Goal: Information Seeking & Learning: Learn about a topic

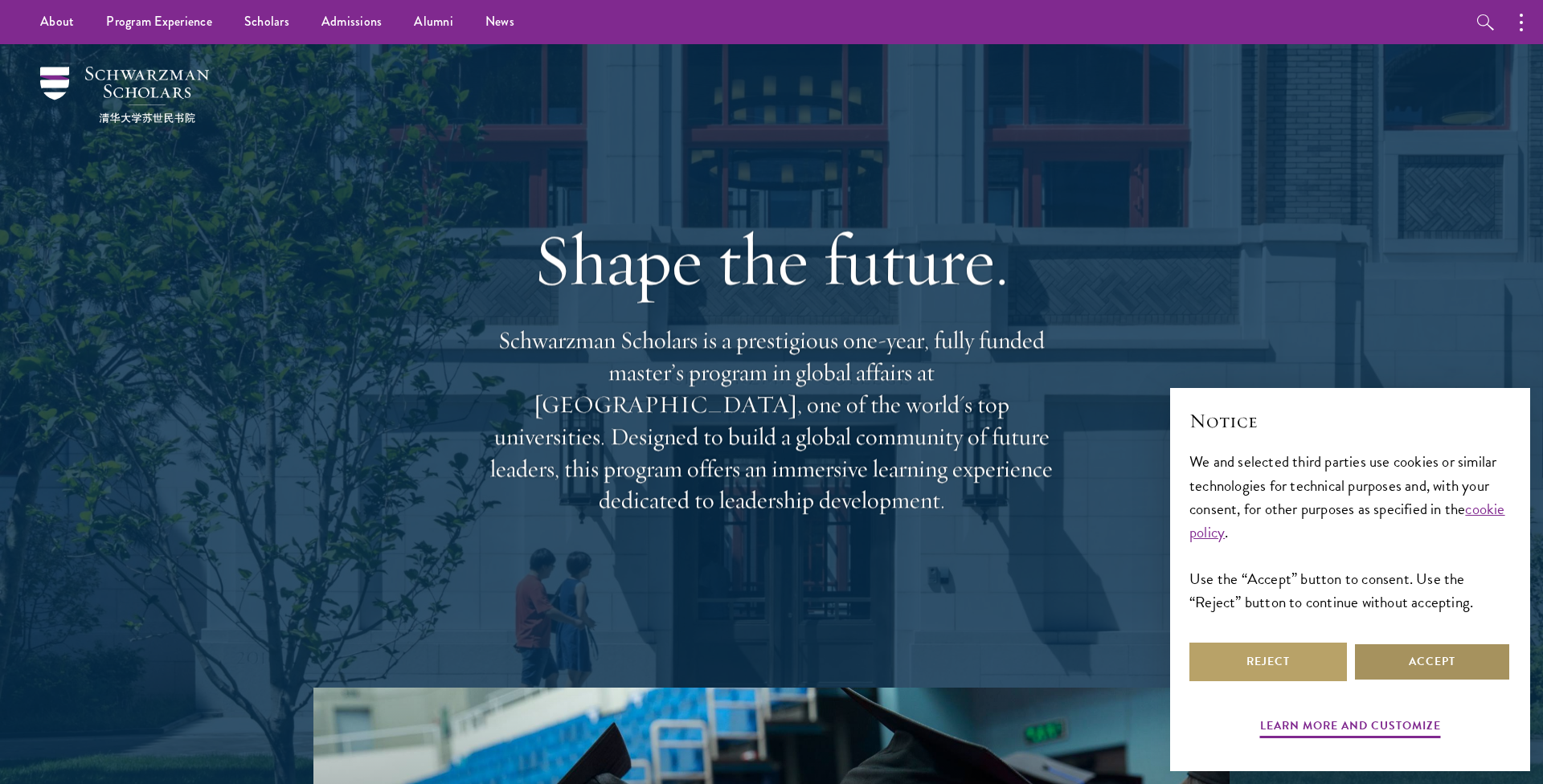
click at [1385, 672] on button "Accept" at bounding box center [1432, 662] width 158 height 38
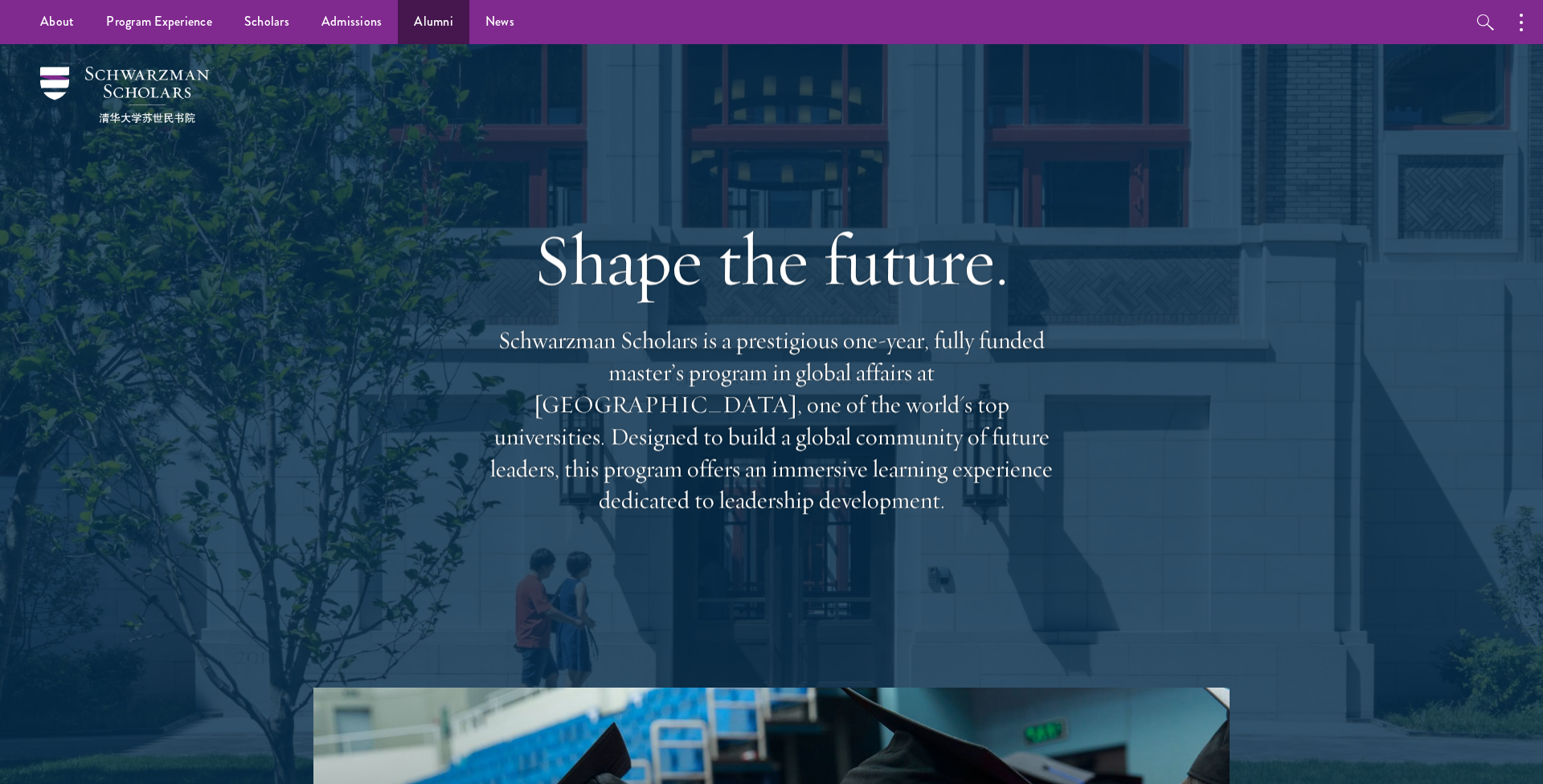
click at [449, 19] on link "Alumni" at bounding box center [433, 22] width 72 height 44
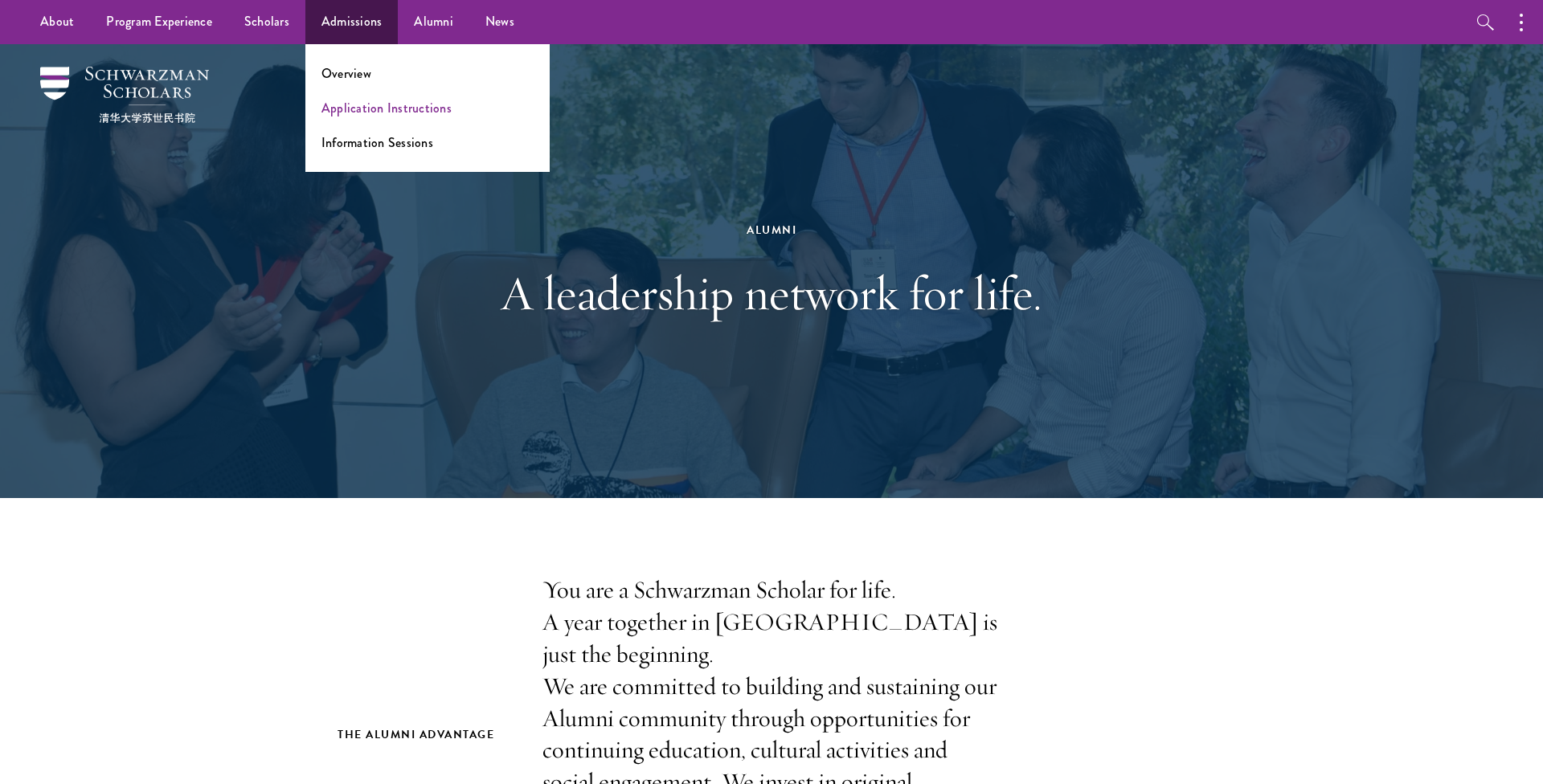
click at [359, 105] on link "Application Instructions" at bounding box center [386, 107] width 130 height 18
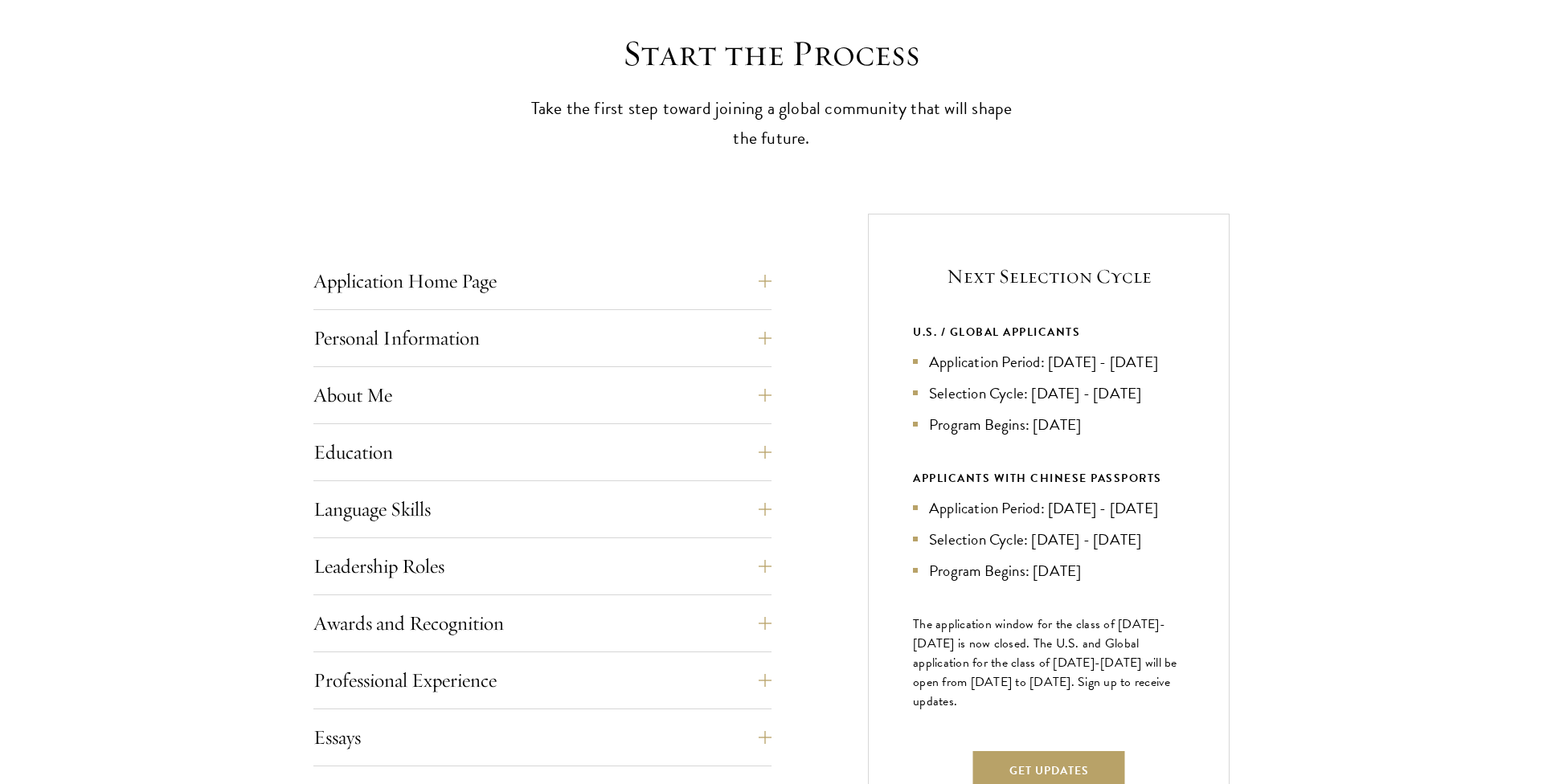
scroll to position [436, 0]
click at [342, 455] on button "Education" at bounding box center [555, 452] width 459 height 38
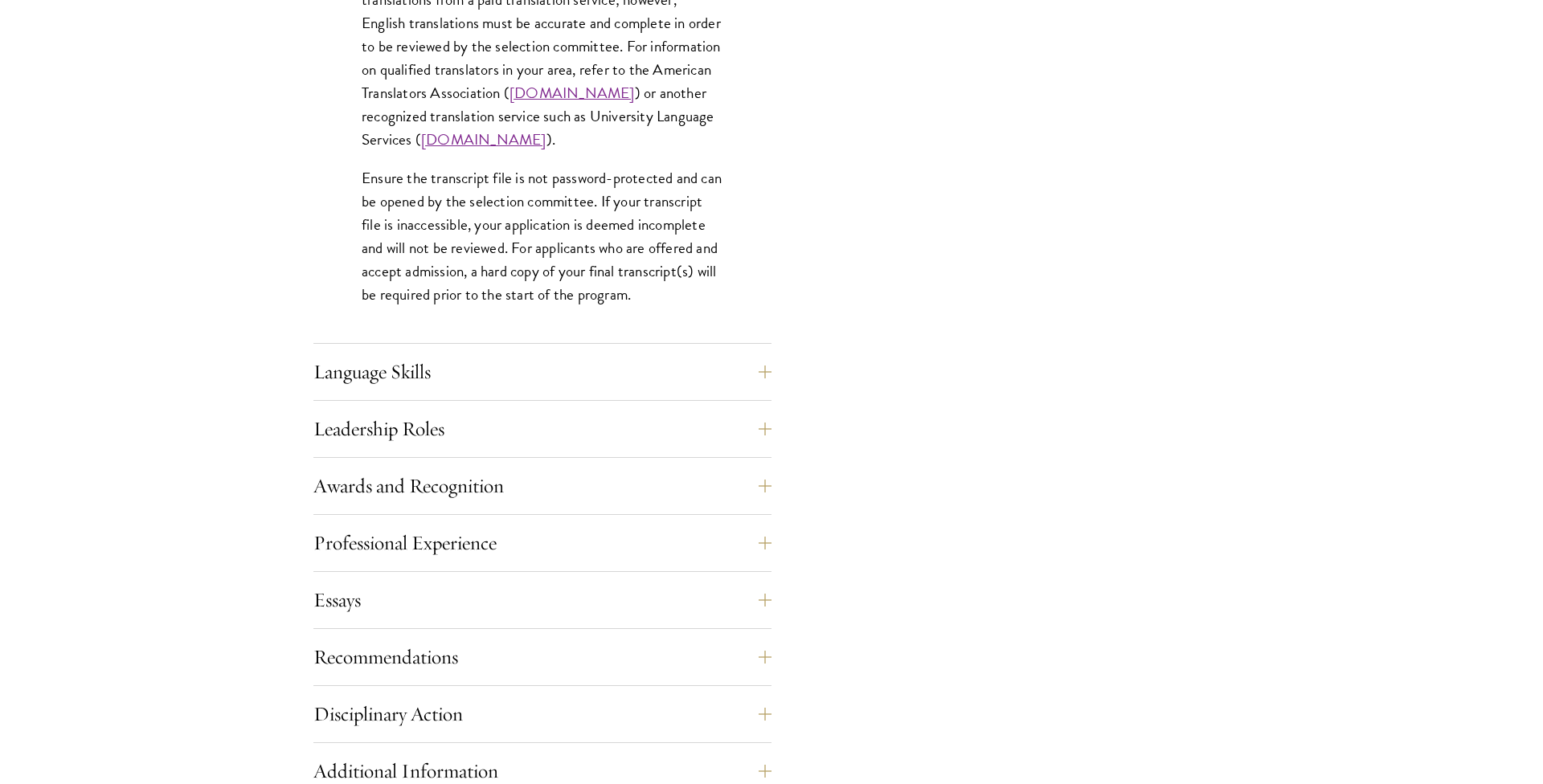
scroll to position [2468, 0]
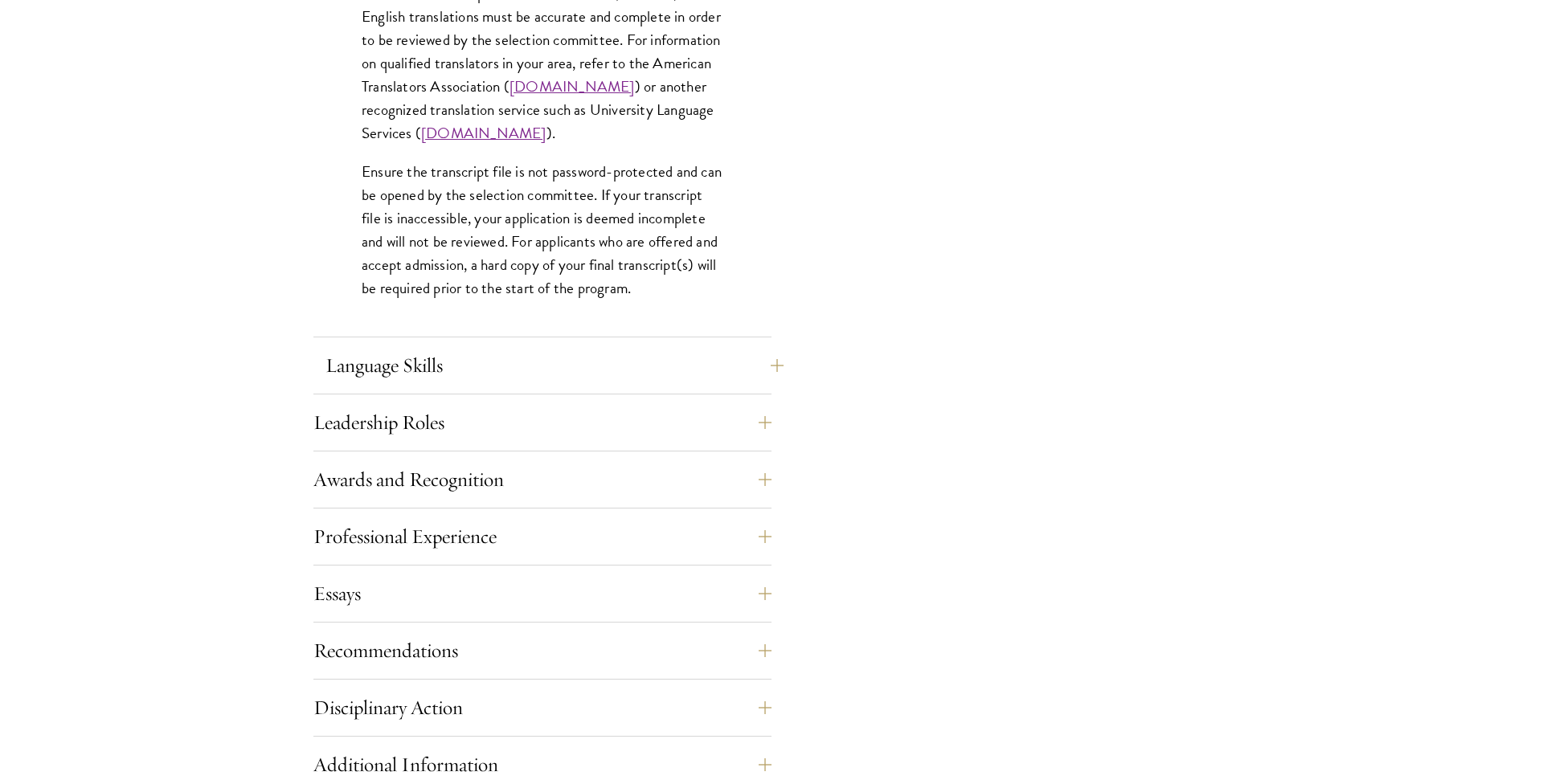
click at [495, 375] on button "Language Skills" at bounding box center [555, 366] width 459 height 38
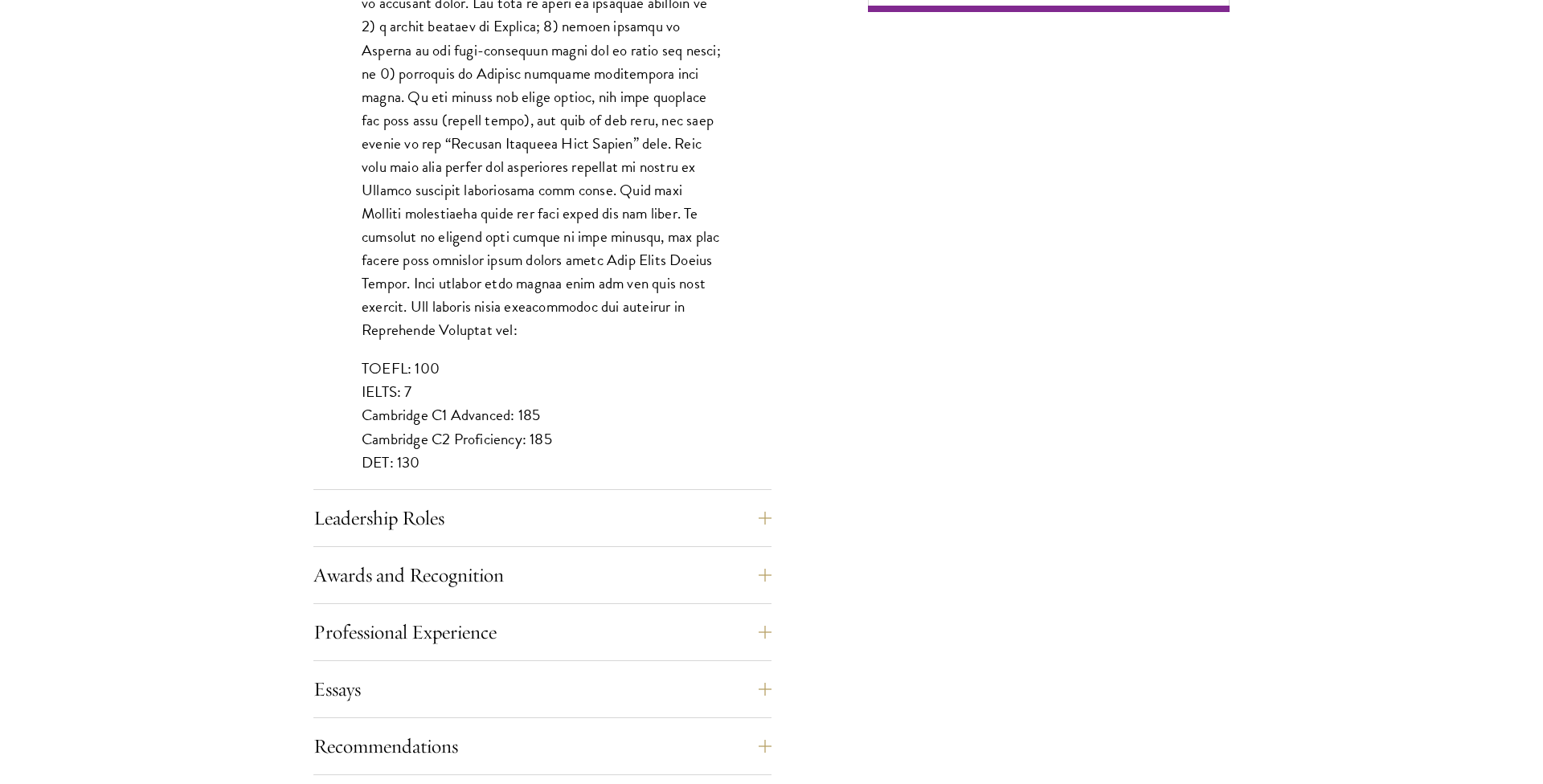
scroll to position [1313, 0]
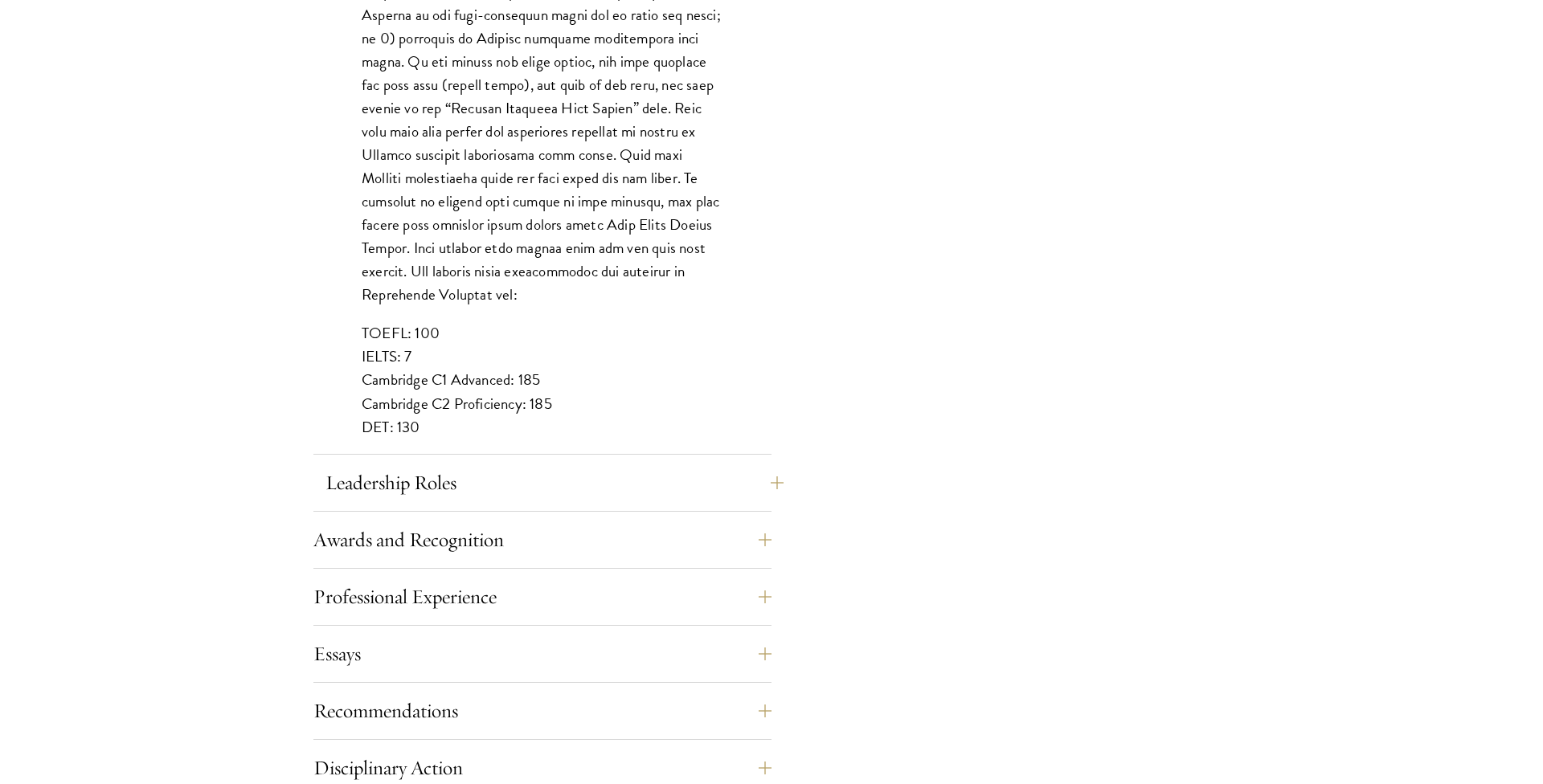
click at [428, 473] on button "Leadership Roles" at bounding box center [555, 482] width 459 height 38
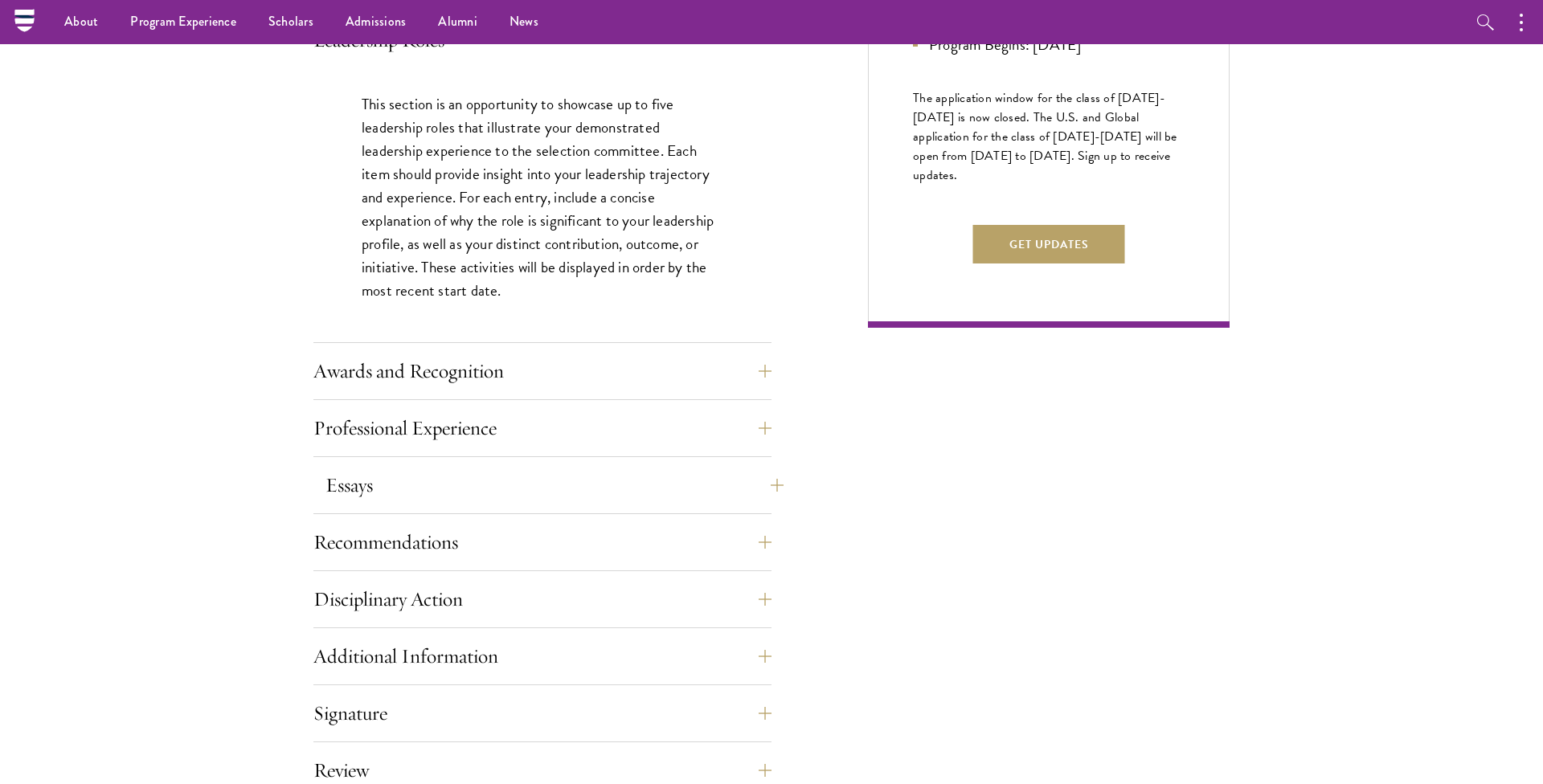
scroll to position [964, 0]
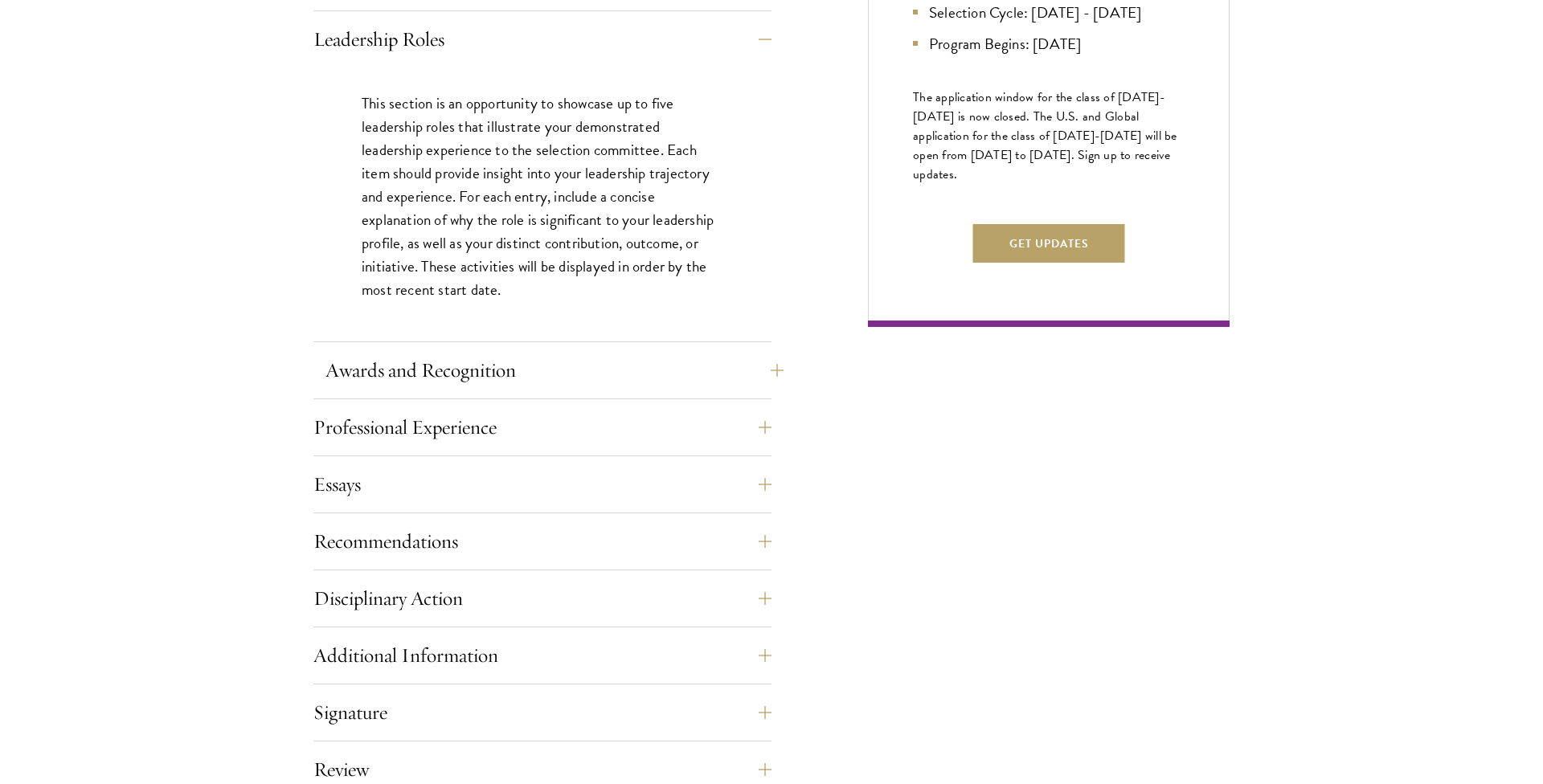
click at [426, 380] on button "Awards and Recognition" at bounding box center [555, 371] width 459 height 38
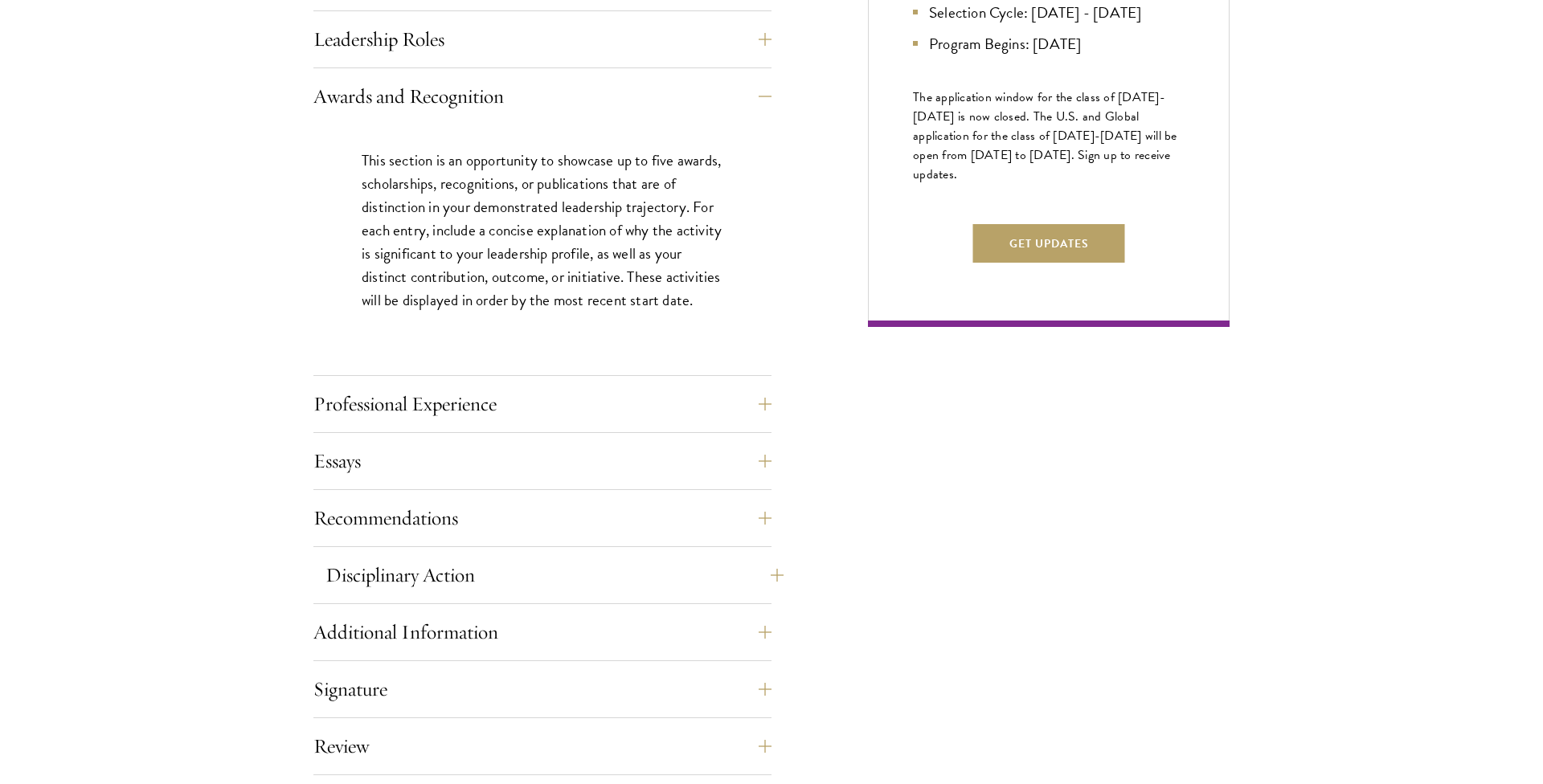
click at [520, 574] on button "Disciplinary Action" at bounding box center [555, 575] width 459 height 38
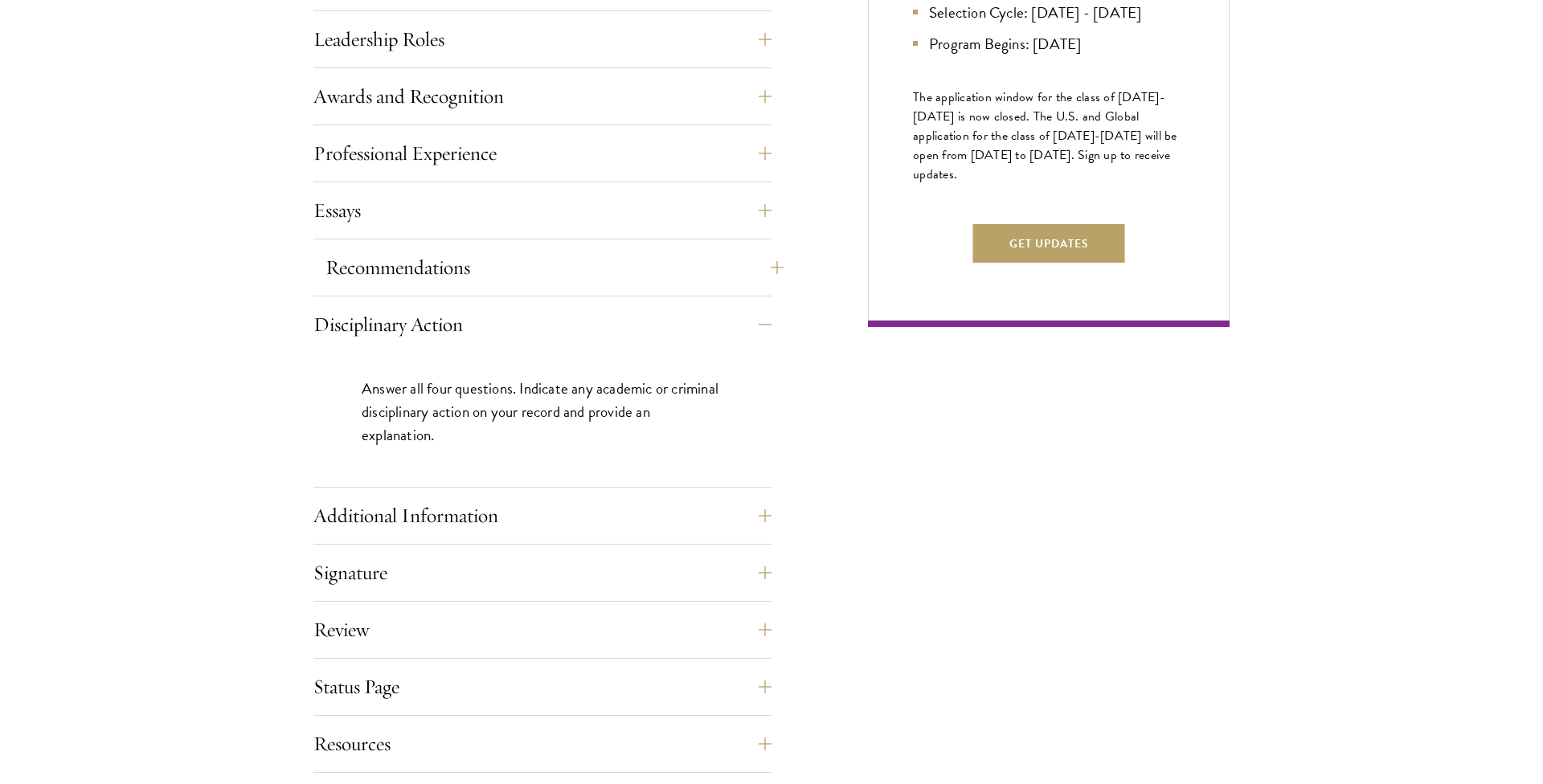
click at [520, 255] on button "Recommendations" at bounding box center [555, 267] width 459 height 38
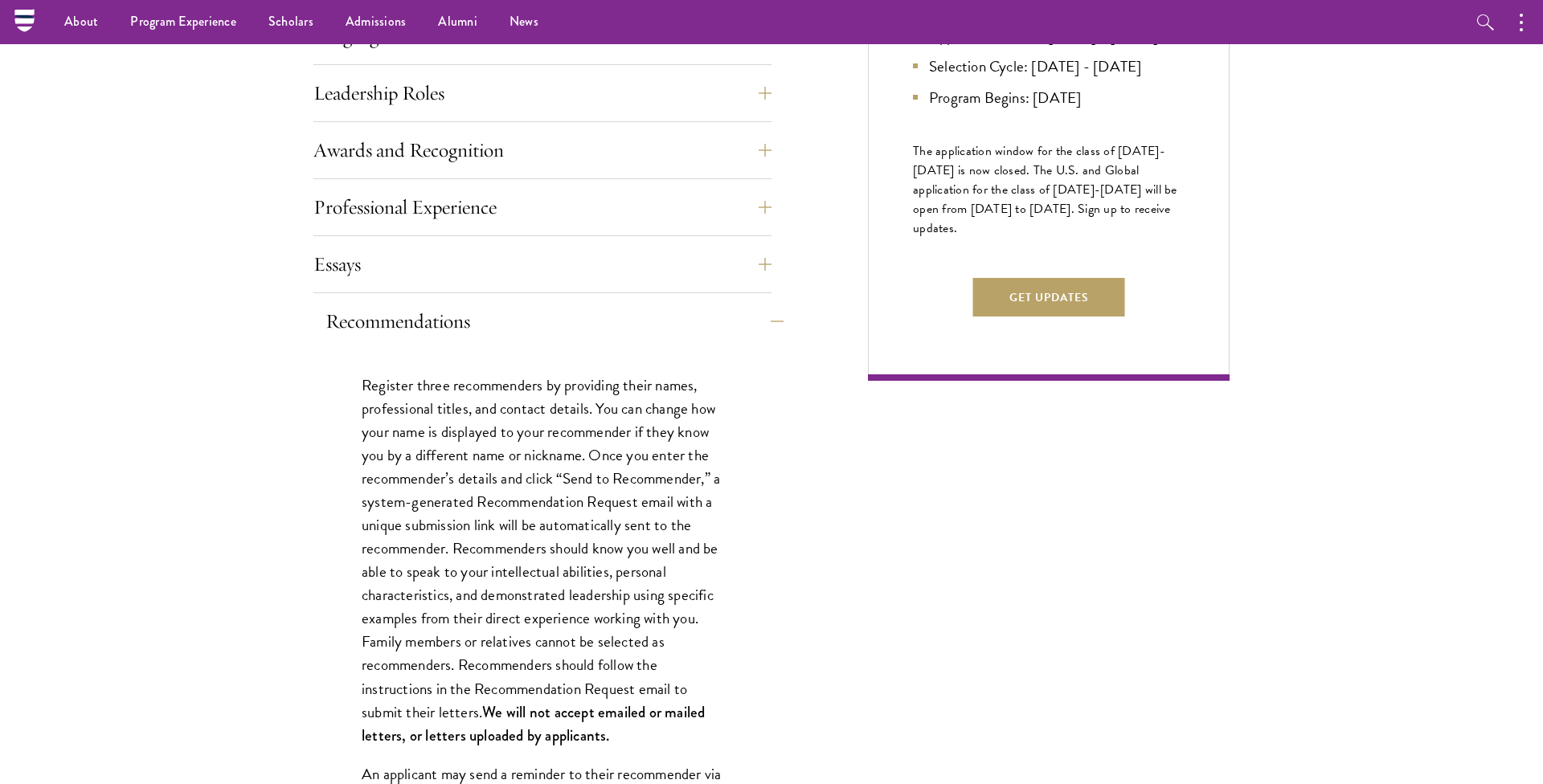
scroll to position [901, 0]
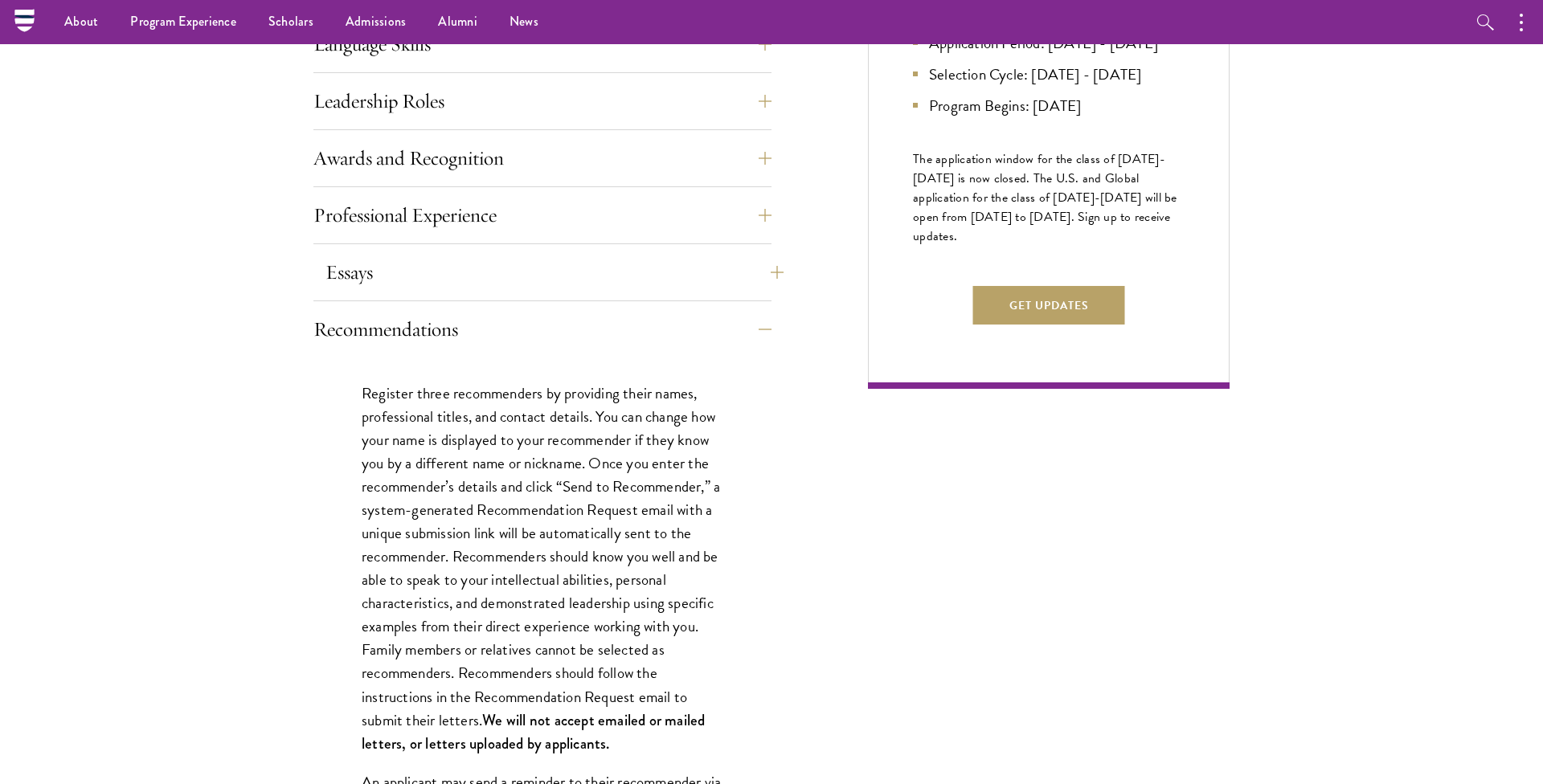
click at [520, 256] on button "Essays" at bounding box center [555, 272] width 459 height 38
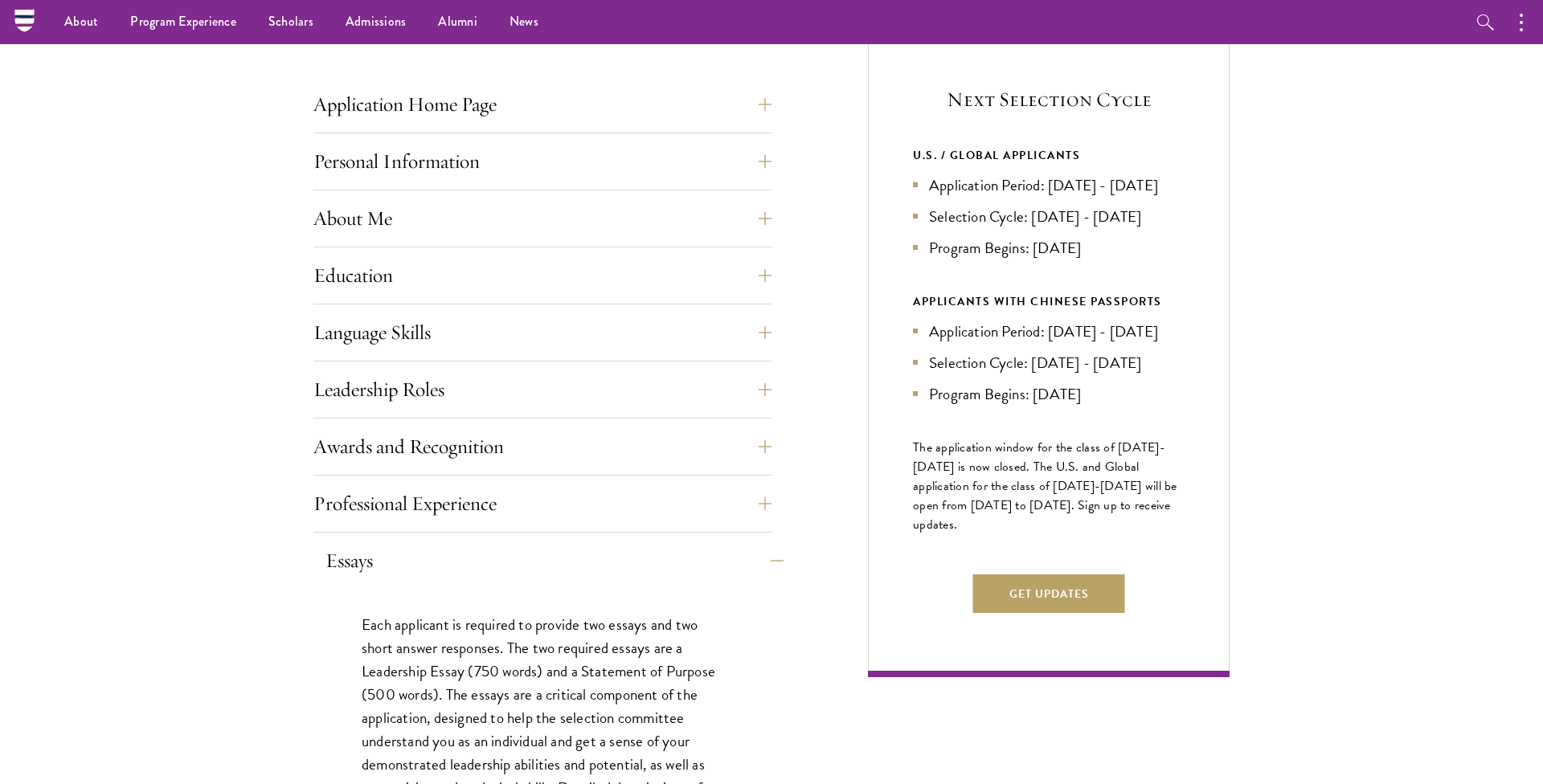
scroll to position [541, 0]
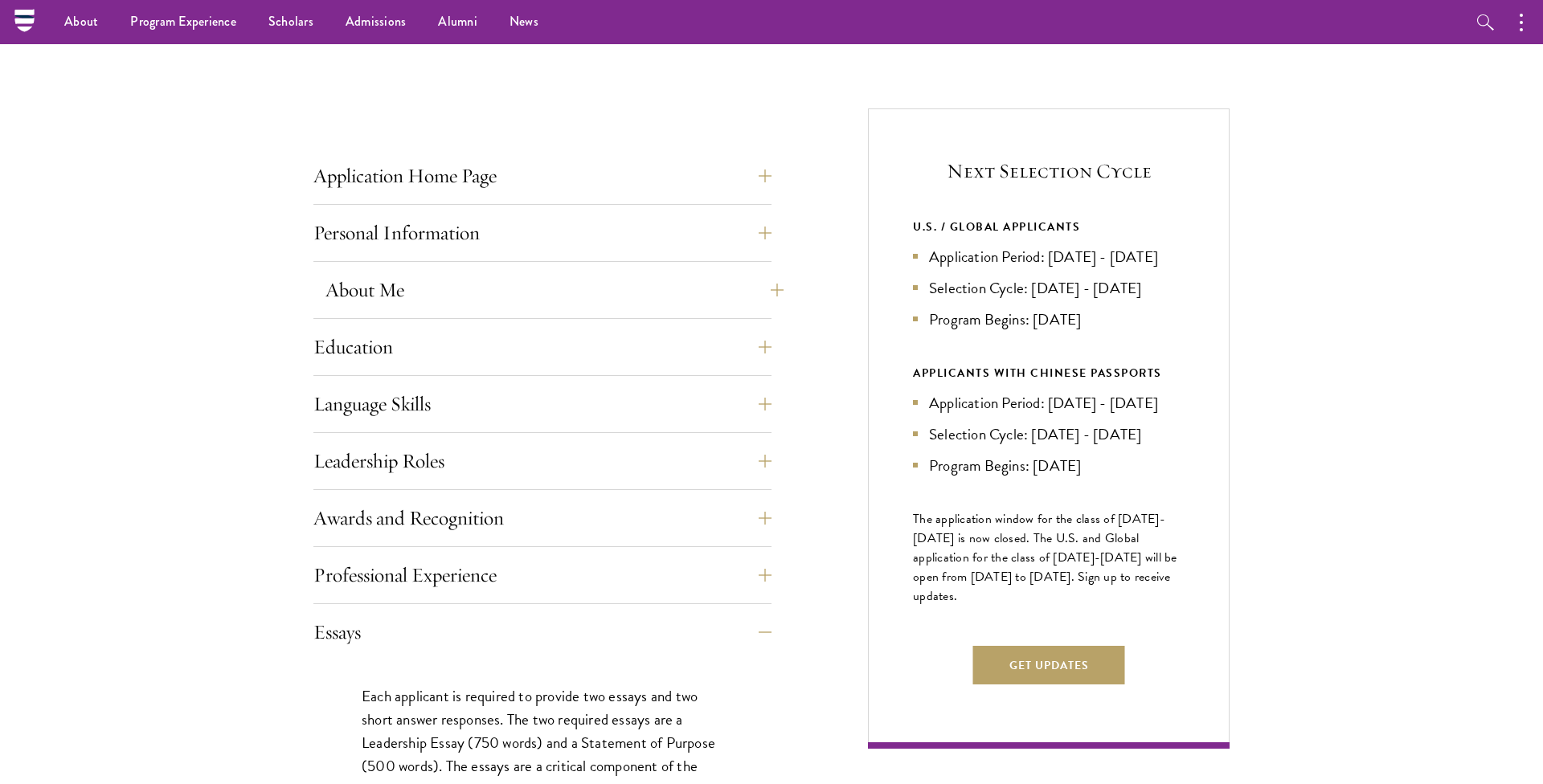
click at [496, 273] on button "About Me" at bounding box center [555, 289] width 459 height 38
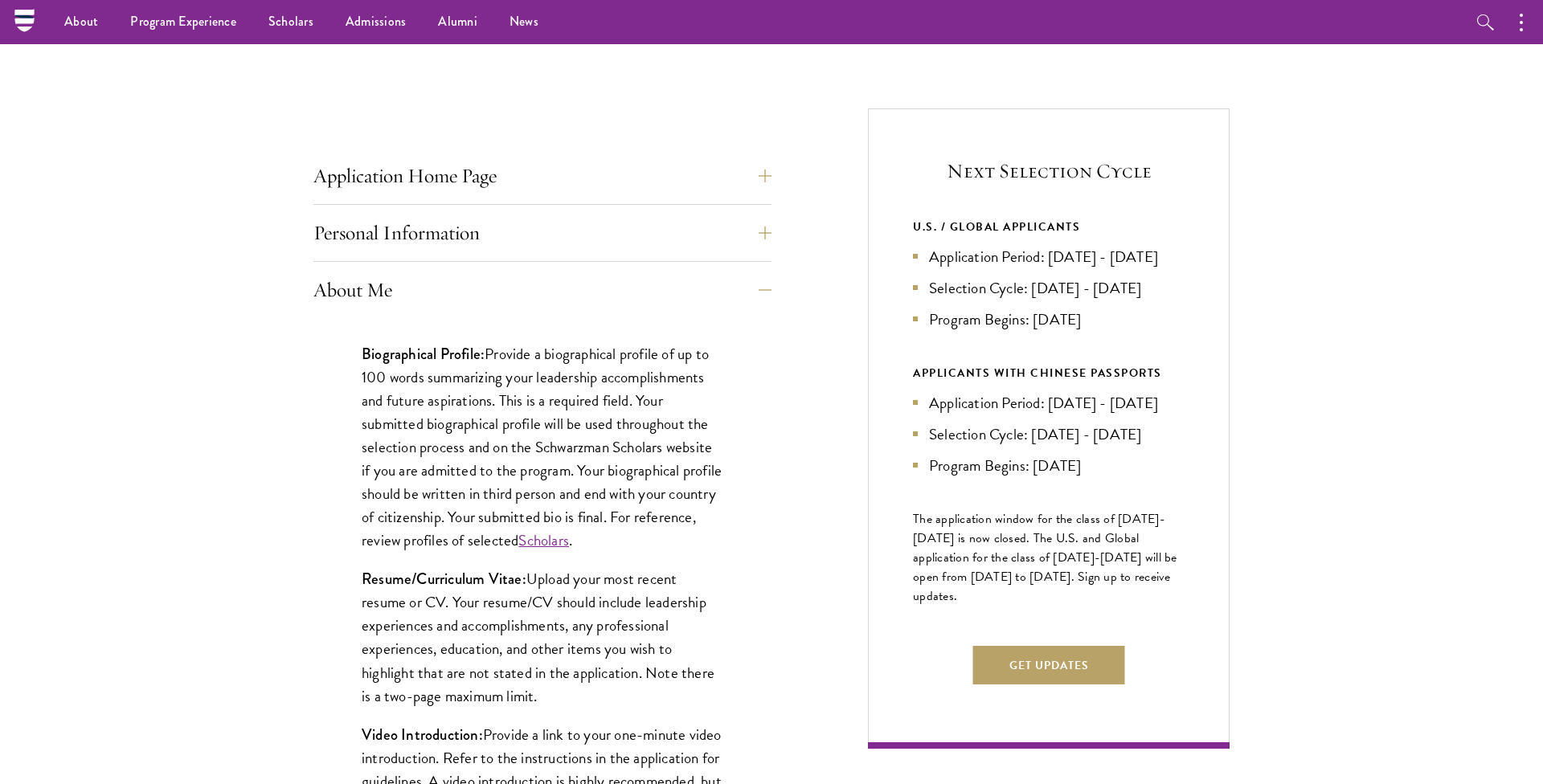
click at [569, 541] on link "Scholars" at bounding box center [544, 540] width 51 height 23
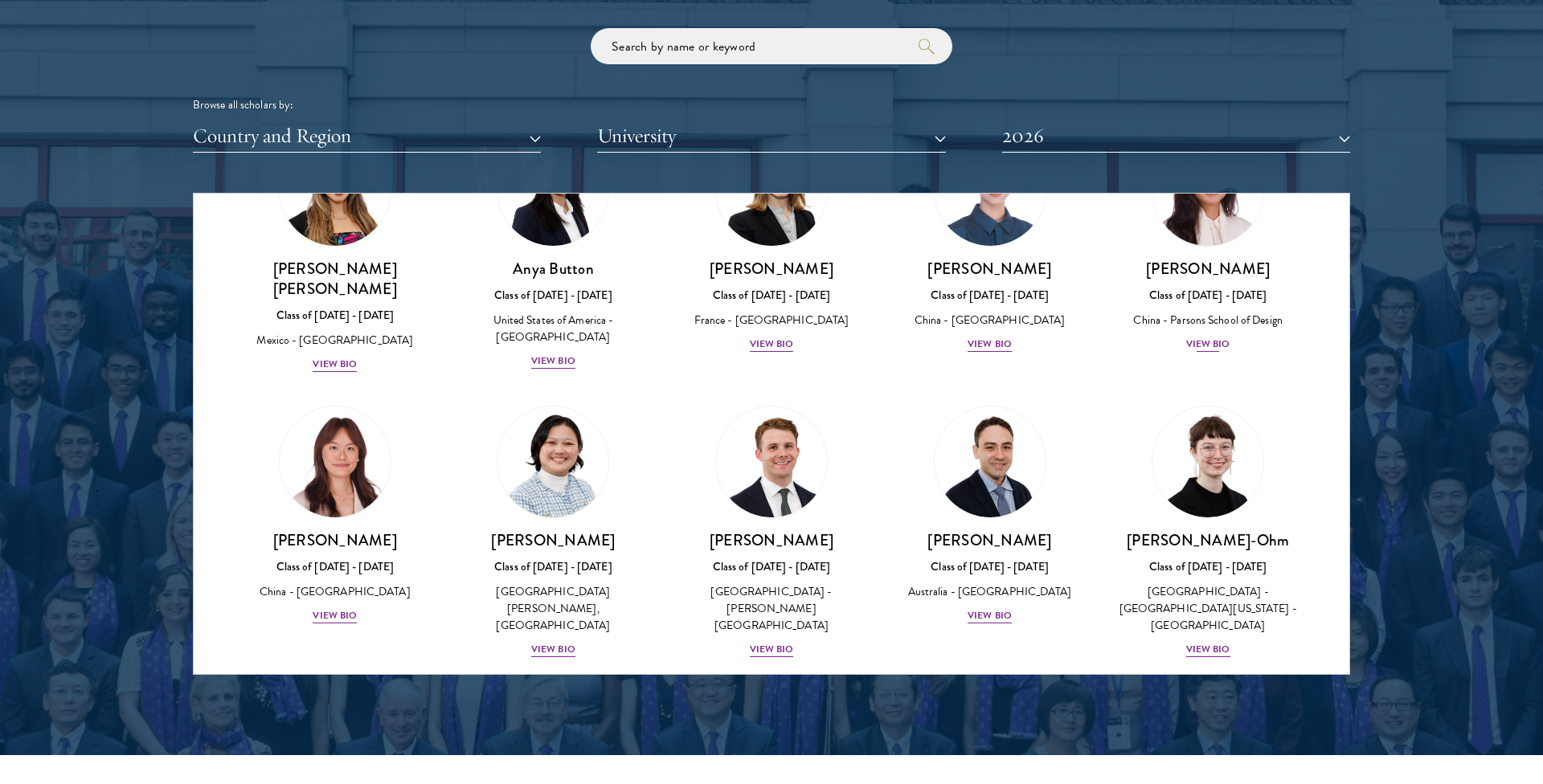
scroll to position [1269, 0]
click at [762, 438] on img at bounding box center [772, 461] width 122 height 122
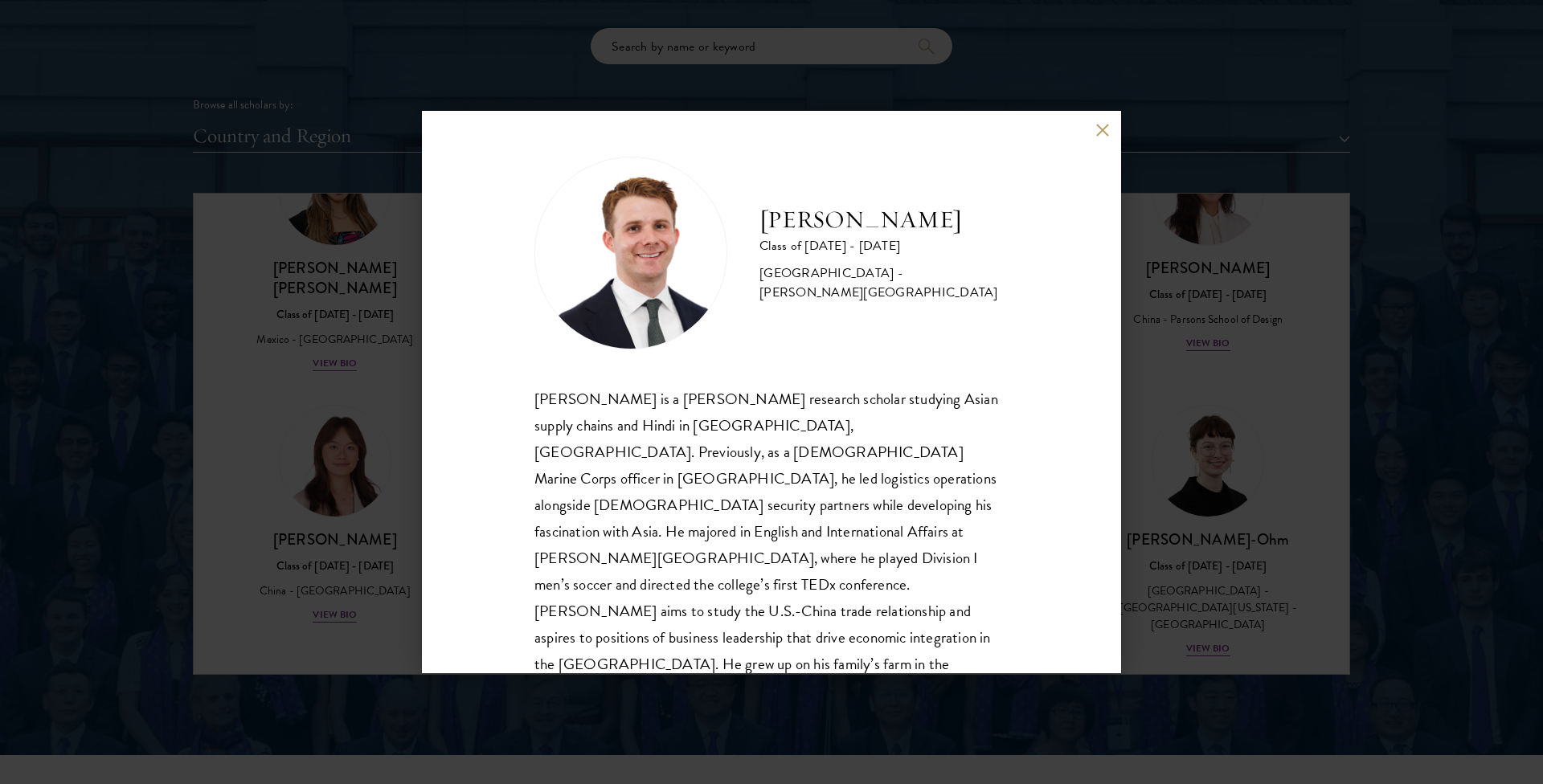
scroll to position [2, 0]
click at [1108, 125] on button at bounding box center [1103, 130] width 13 height 13
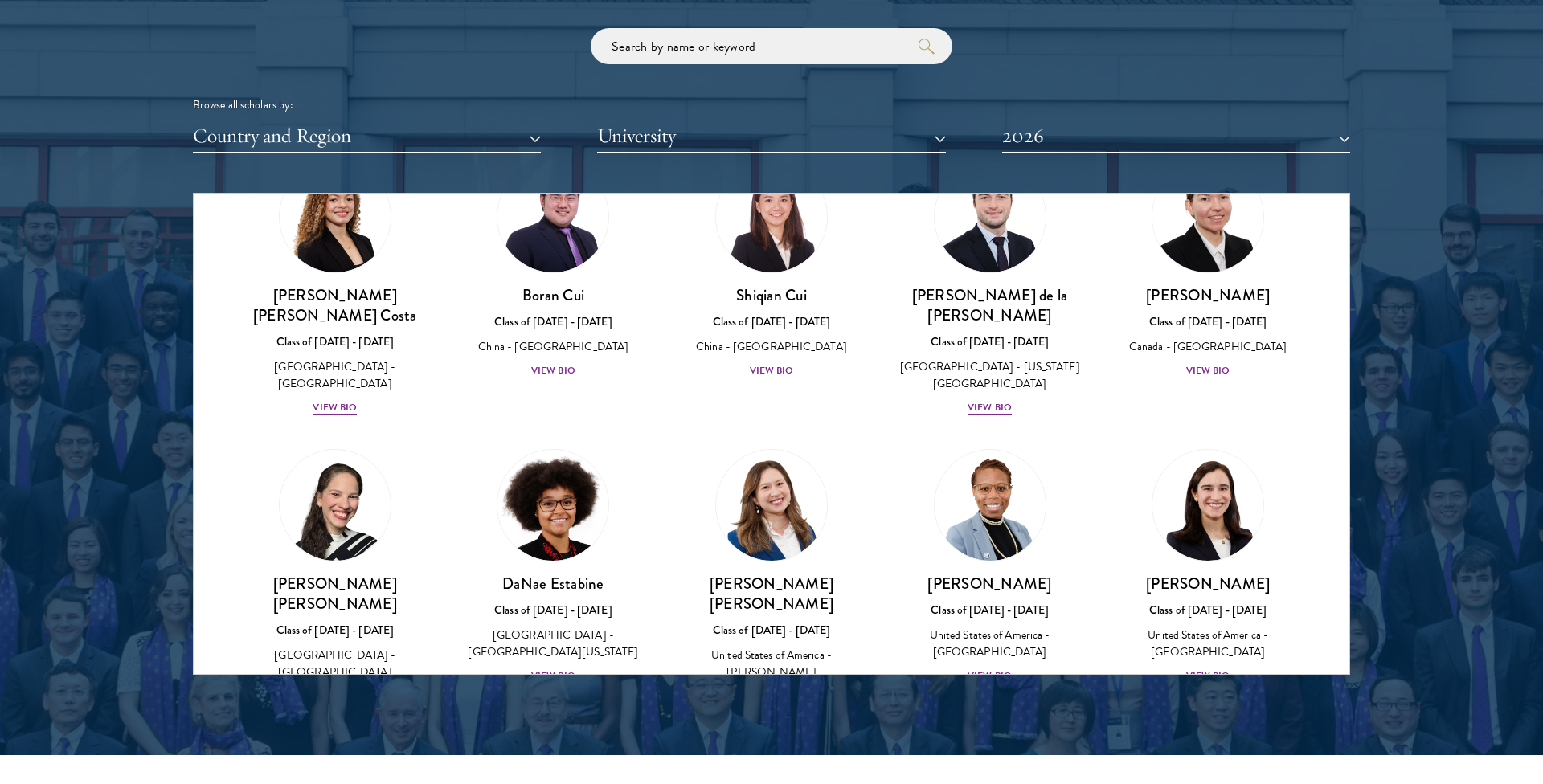
scroll to position [1804, 0]
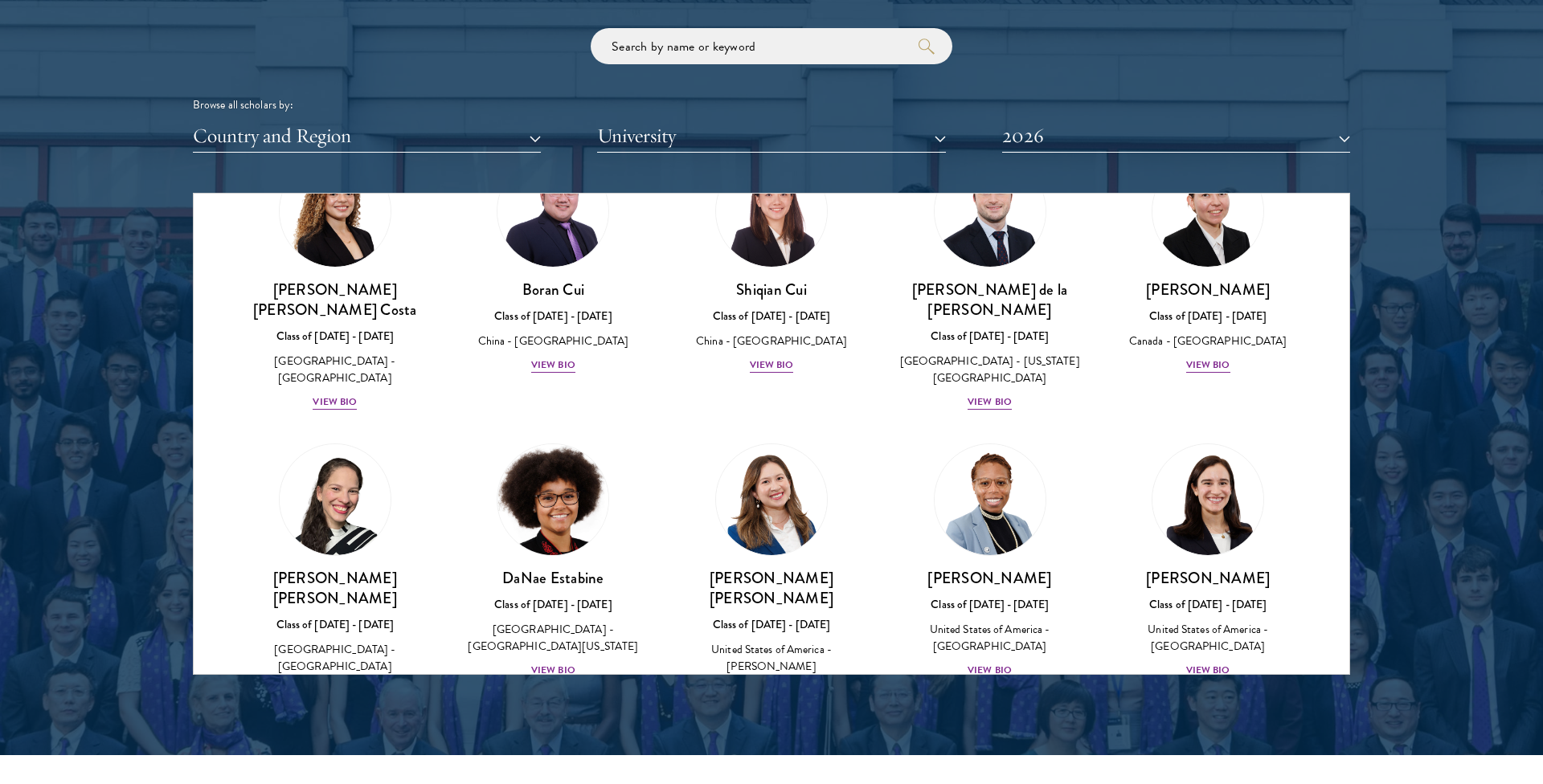
click at [553, 438] on img at bounding box center [553, 499] width 122 height 122
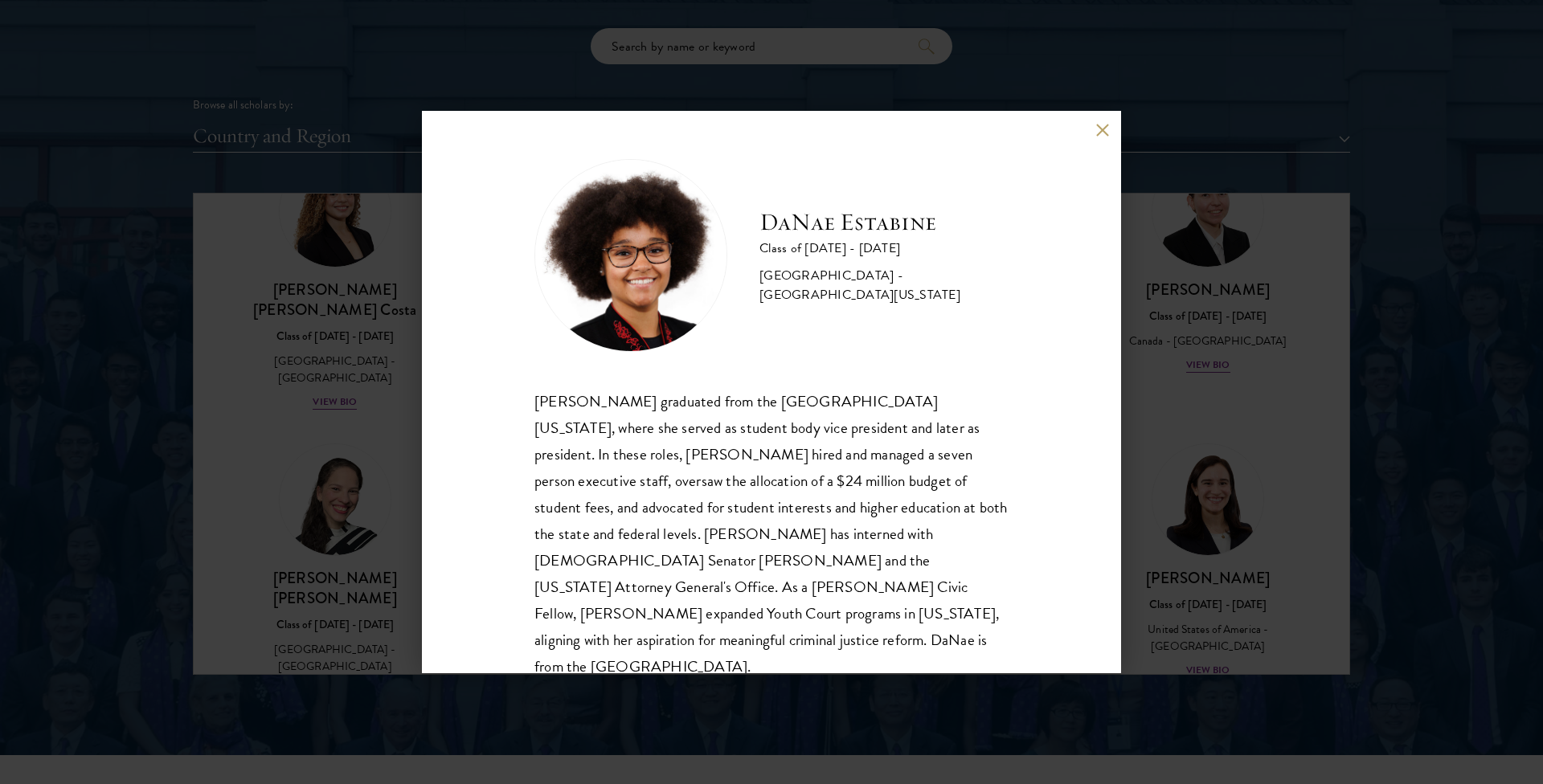
click at [1103, 135] on button at bounding box center [1103, 130] width 13 height 13
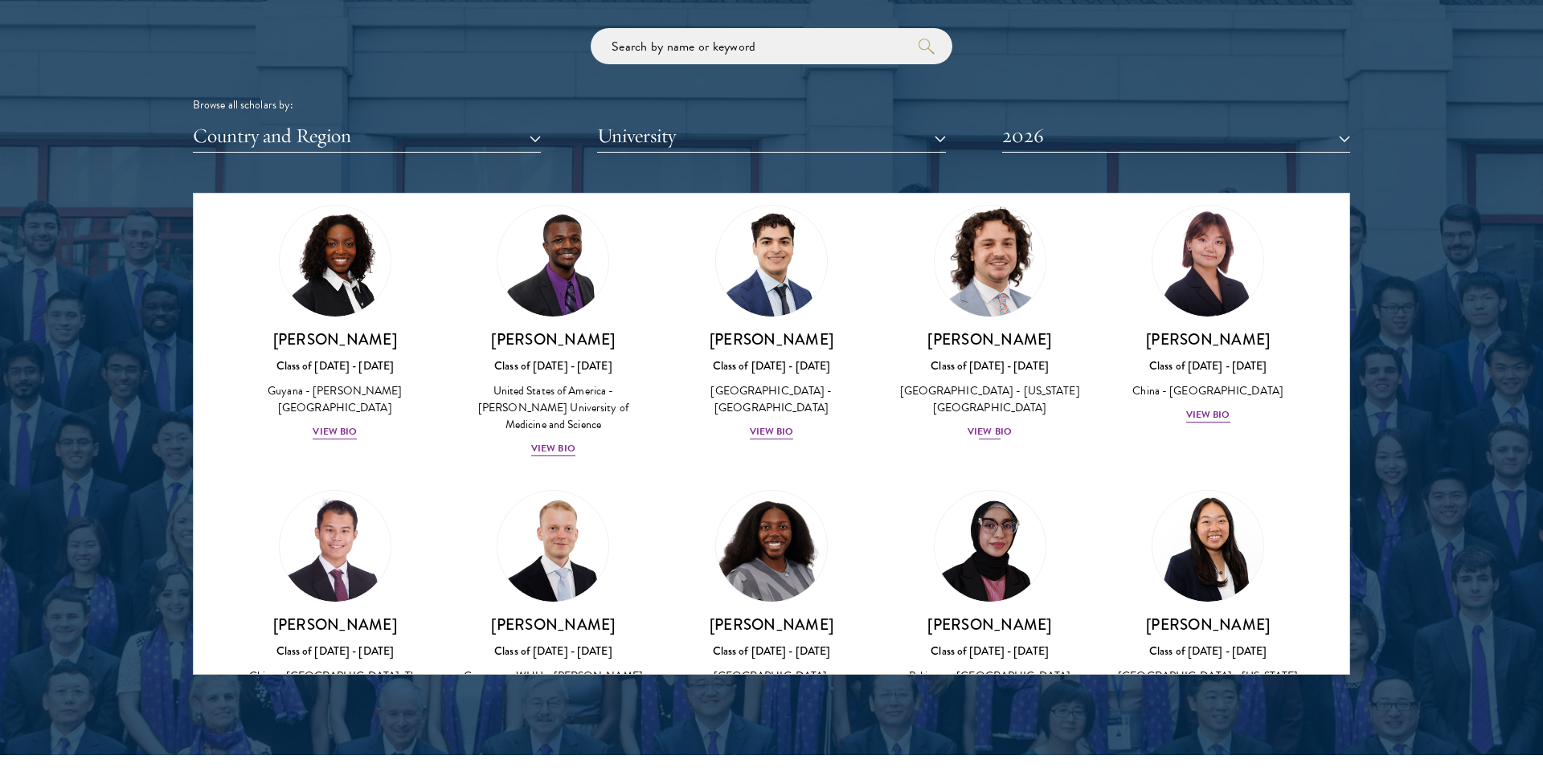
scroll to position [2669, 0]
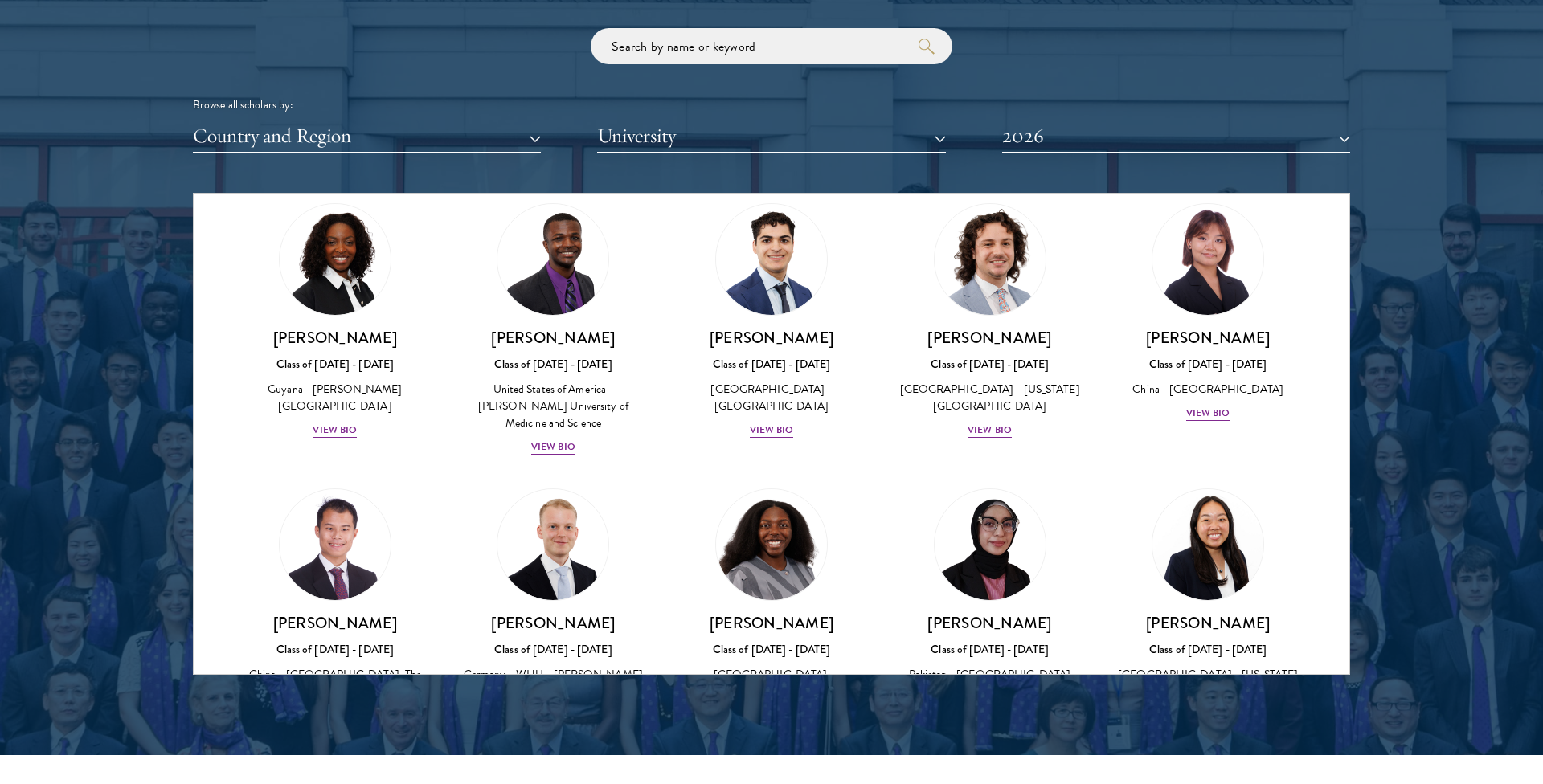
click at [1311, 89] on div "Browse all scholars by: Country and Region All Countries and Regions [GEOGRAPHI…" at bounding box center [771, 90] width 1157 height 124
